Goal: Find specific fact: Find contact information

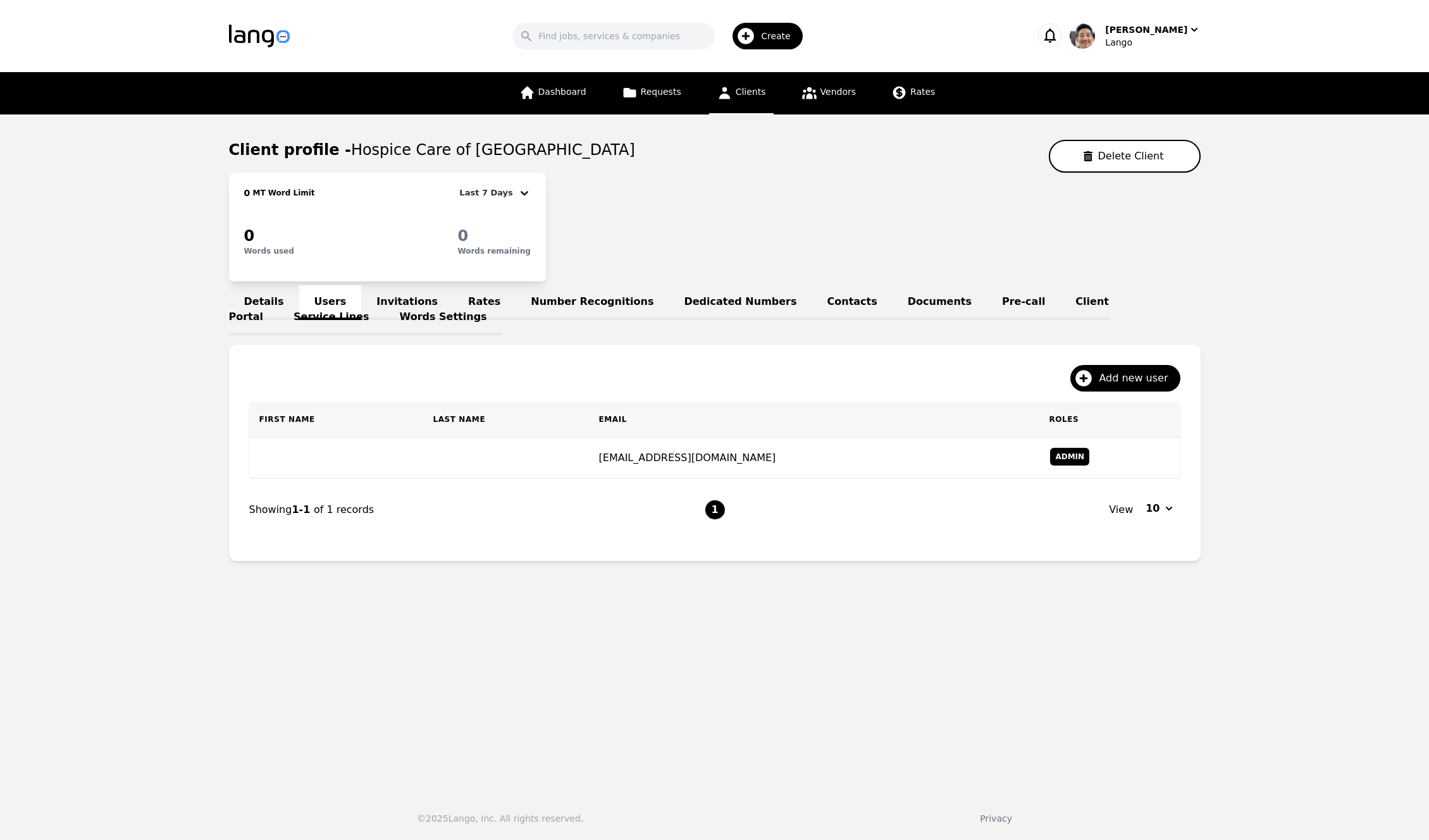
click at [389, 298] on link "Invitations" at bounding box center [407, 303] width 92 height 35
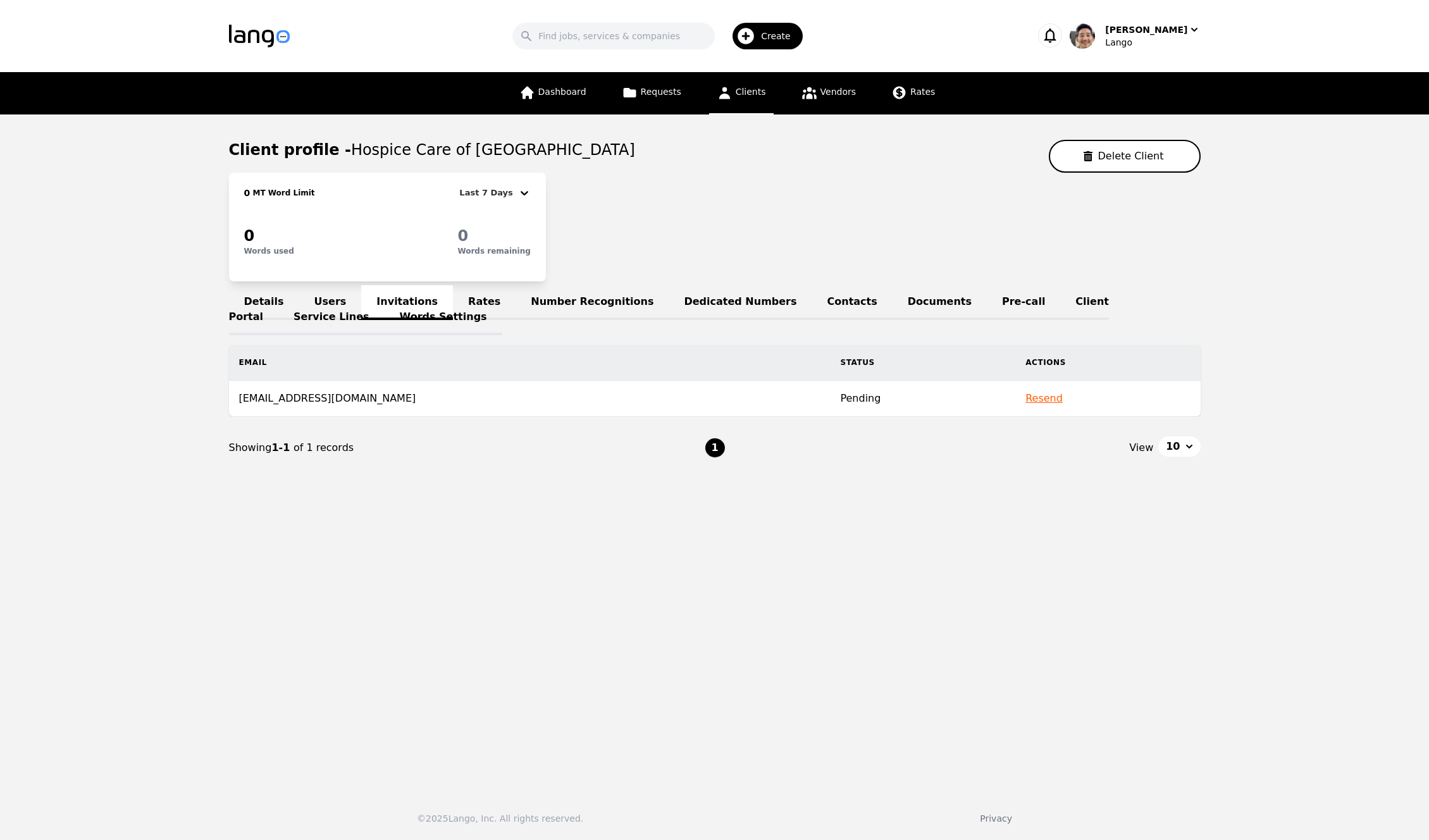
click at [385, 301] on link "Words Settings" at bounding box center [443, 318] width 118 height 35
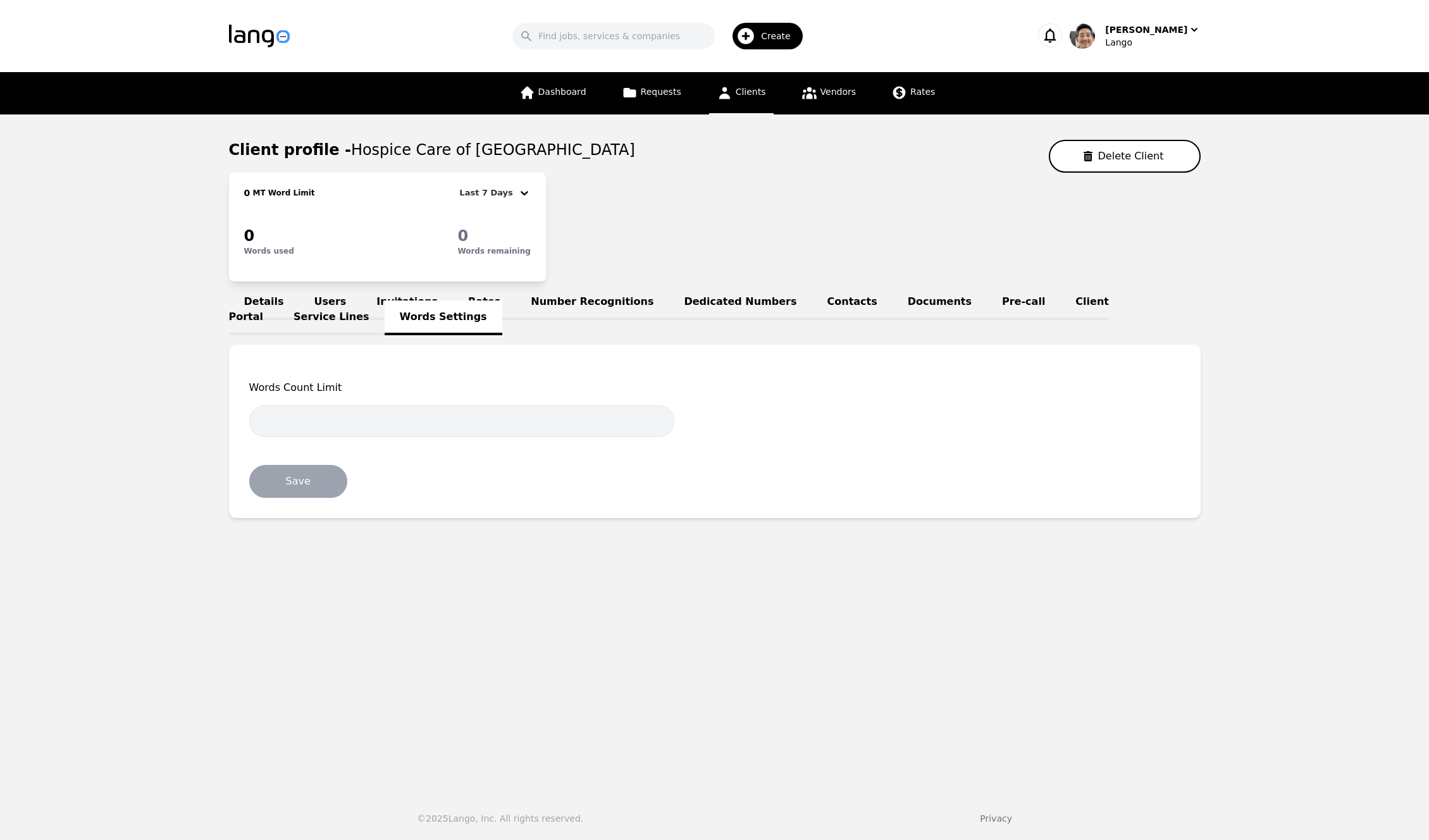
click at [330, 292] on link "Users" at bounding box center [330, 303] width 62 height 35
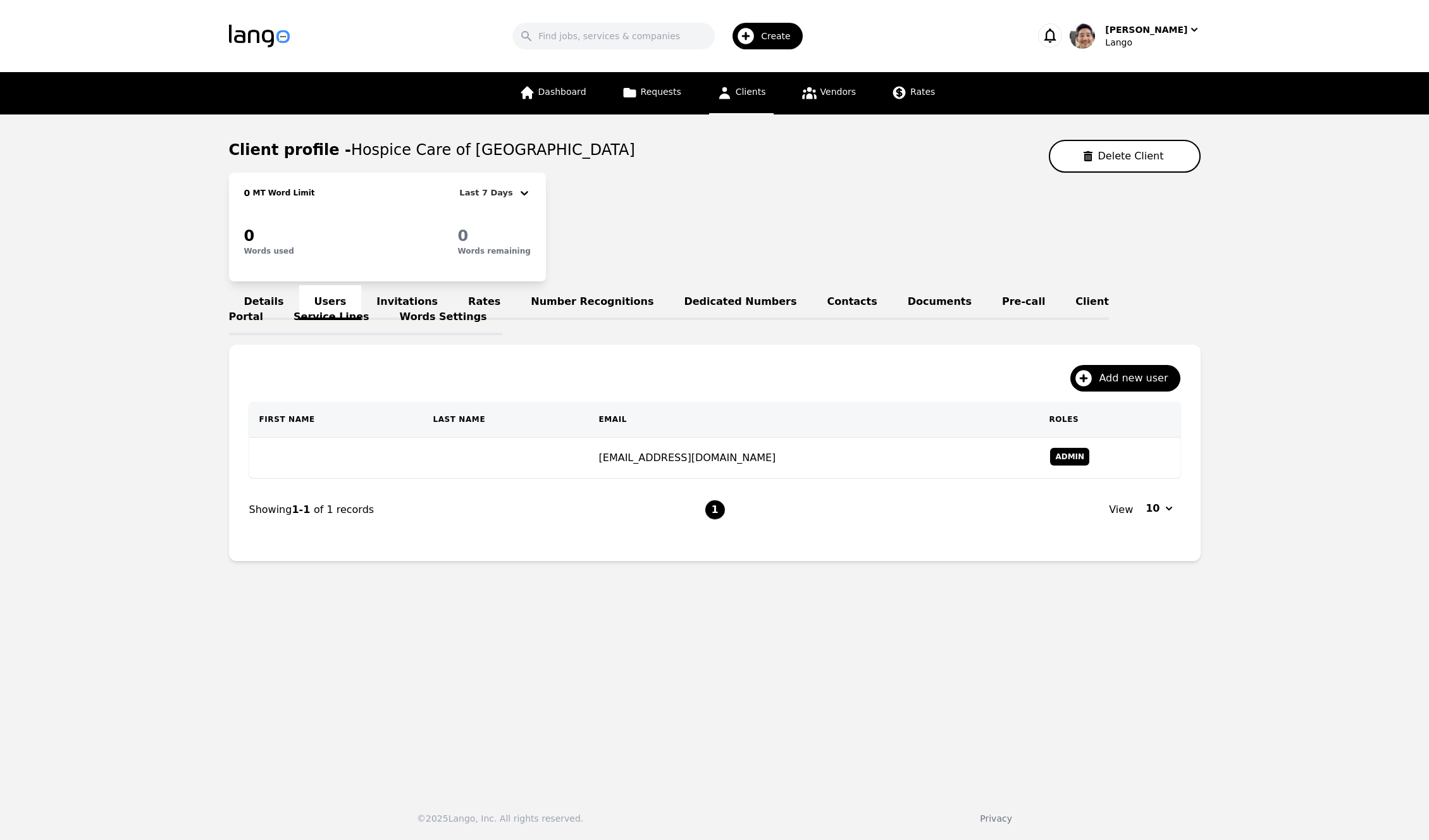
click at [394, 304] on link "Invitations" at bounding box center [407, 303] width 92 height 35
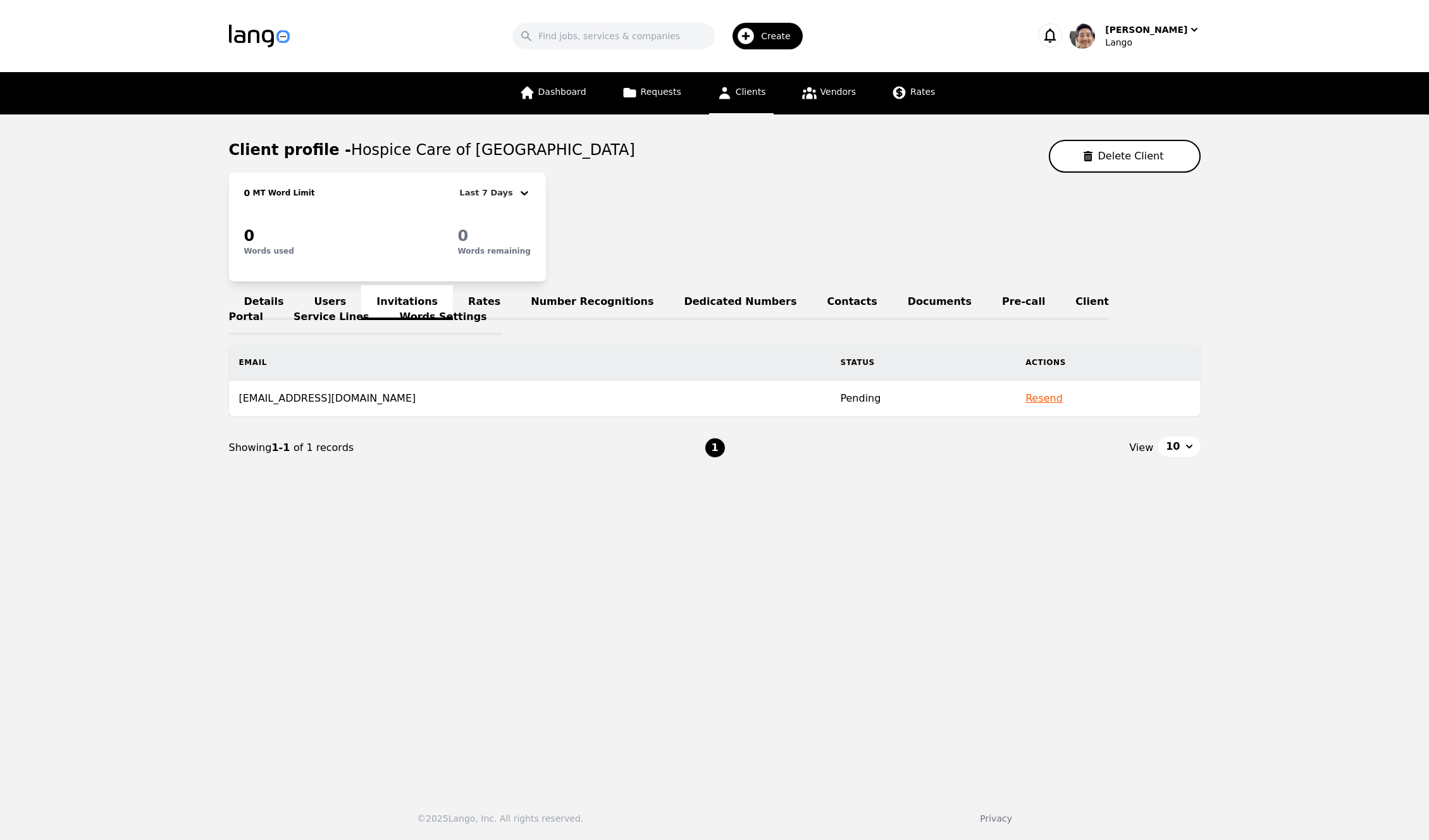
click at [326, 295] on link "Users" at bounding box center [330, 303] width 62 height 35
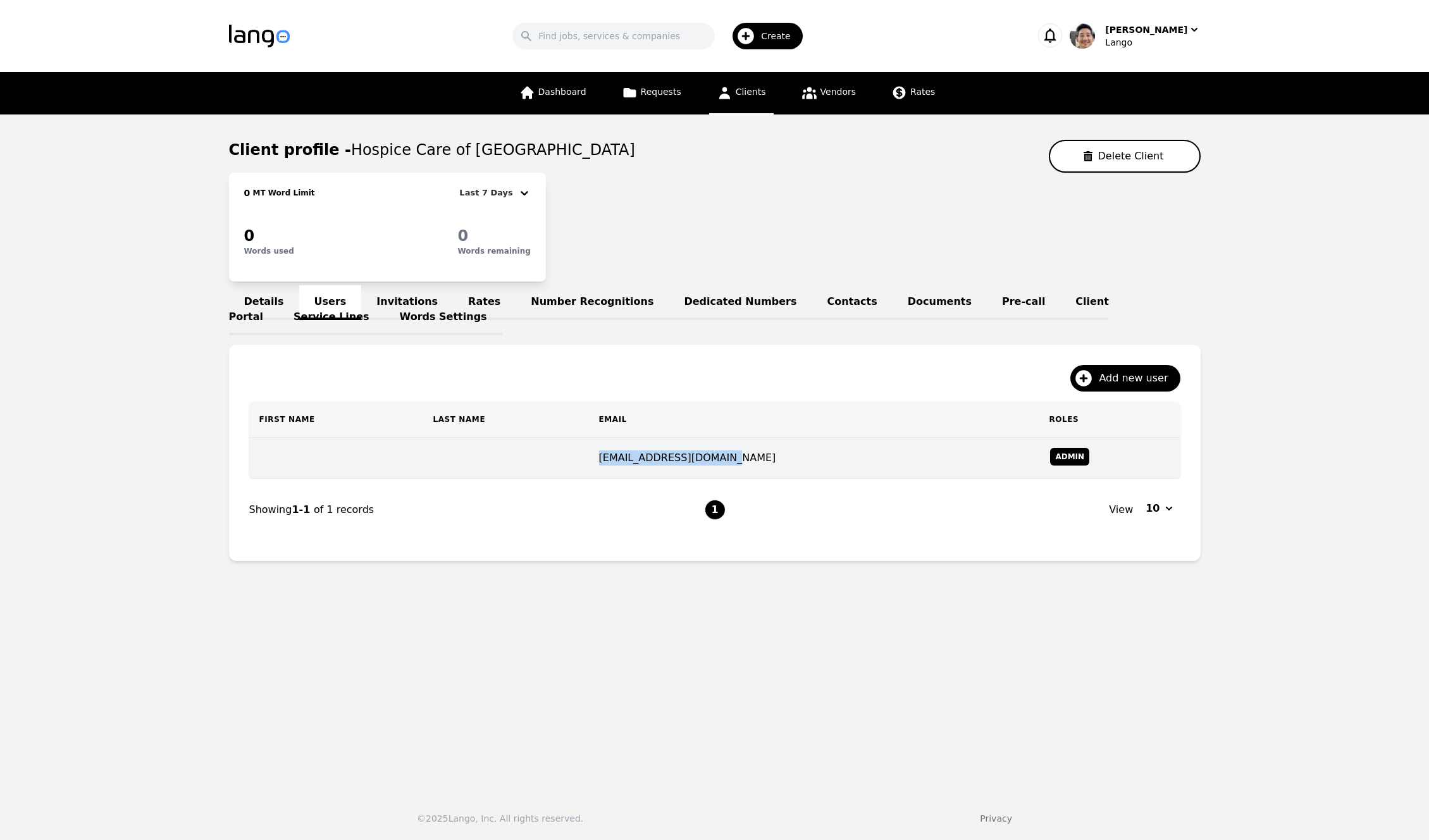
drag, startPoint x: 758, startPoint y: 458, endPoint x: 648, endPoint y: 460, distance: 110.0
click at [648, 460] on td "[EMAIL_ADDRESS][DOMAIN_NAME]" at bounding box center [814, 458] width 450 height 41
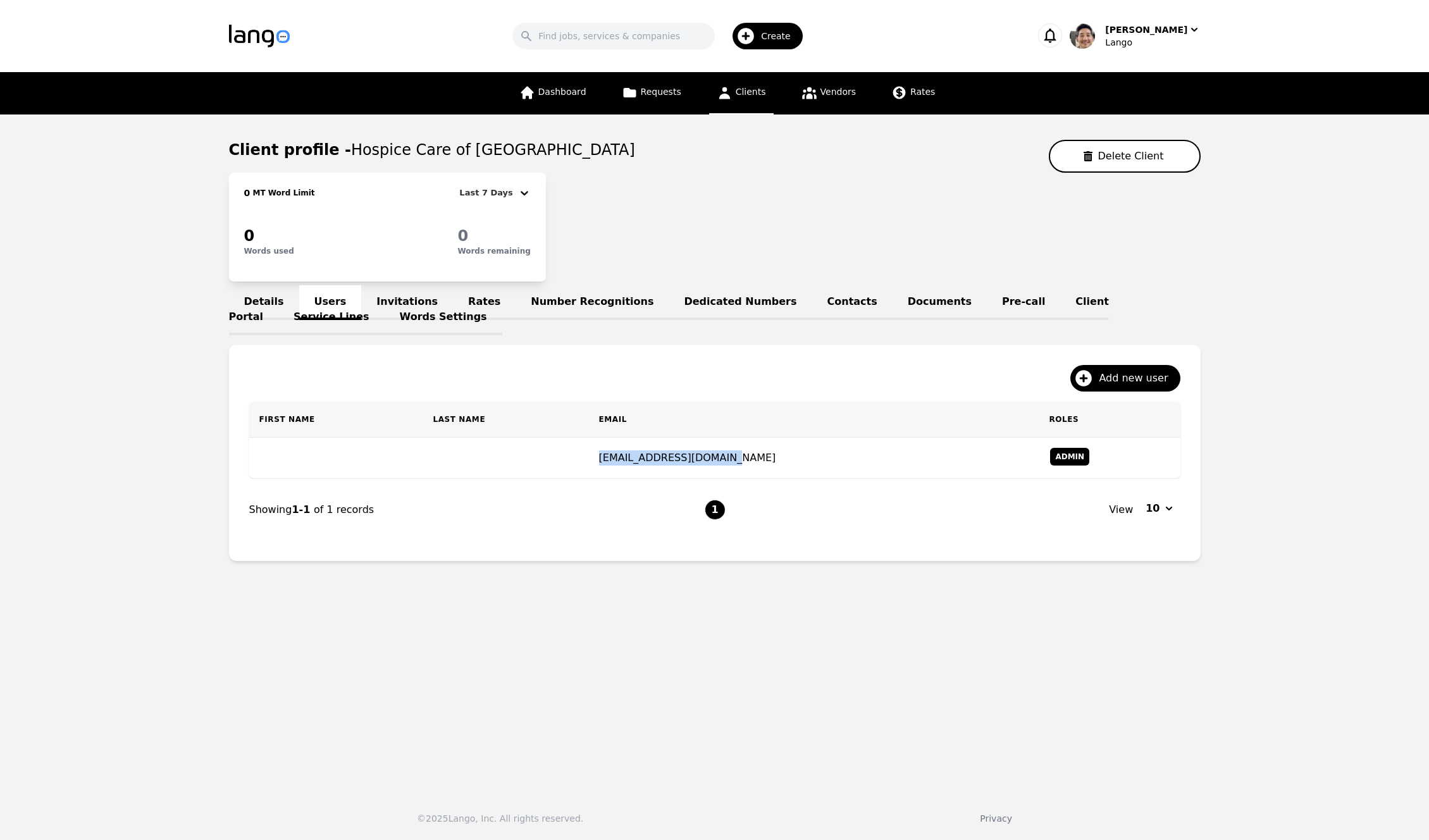
copy td "[EMAIL_ADDRESS][DOMAIN_NAME]"
